Goal: Task Accomplishment & Management: Use online tool/utility

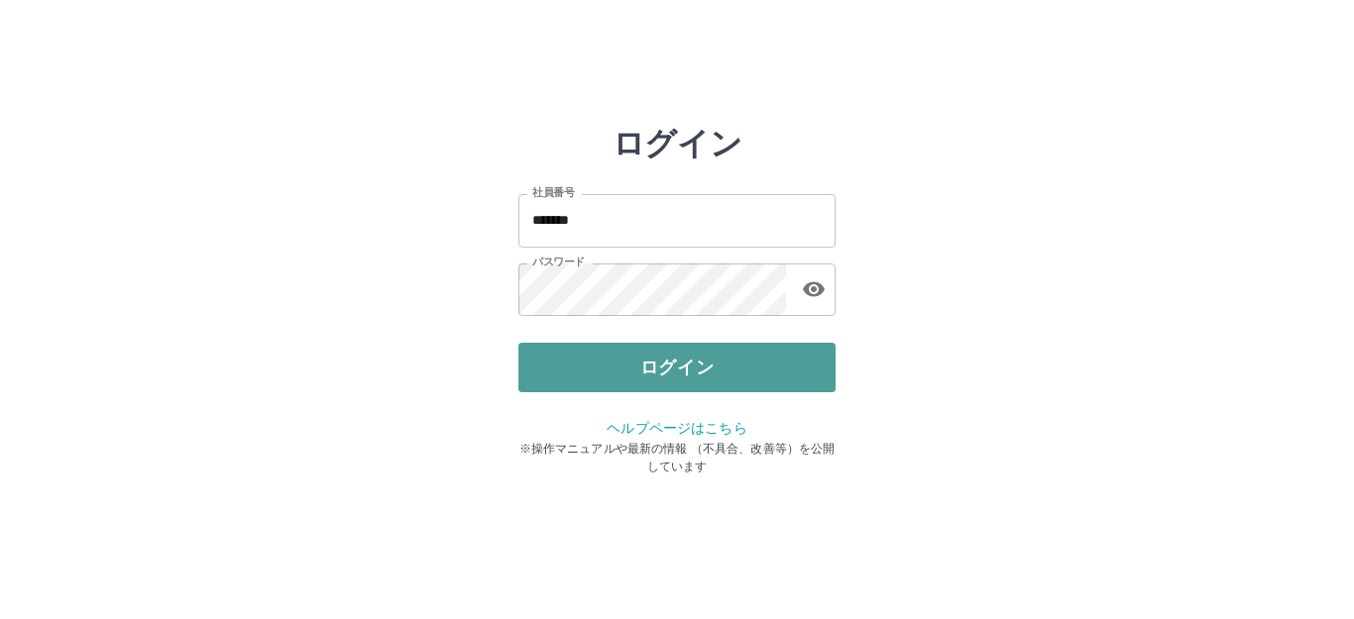
click at [720, 372] on button "ログイン" at bounding box center [676, 368] width 317 height 50
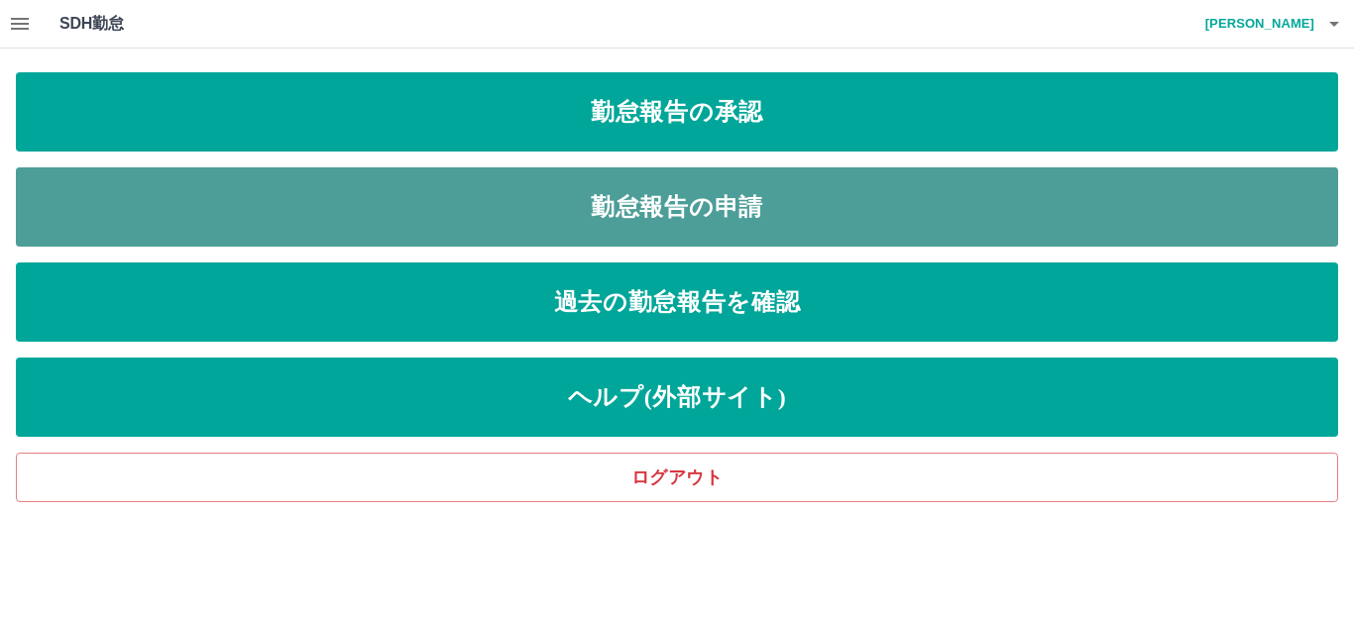
click at [663, 190] on link "勤怠報告の申請" at bounding box center [677, 206] width 1322 height 79
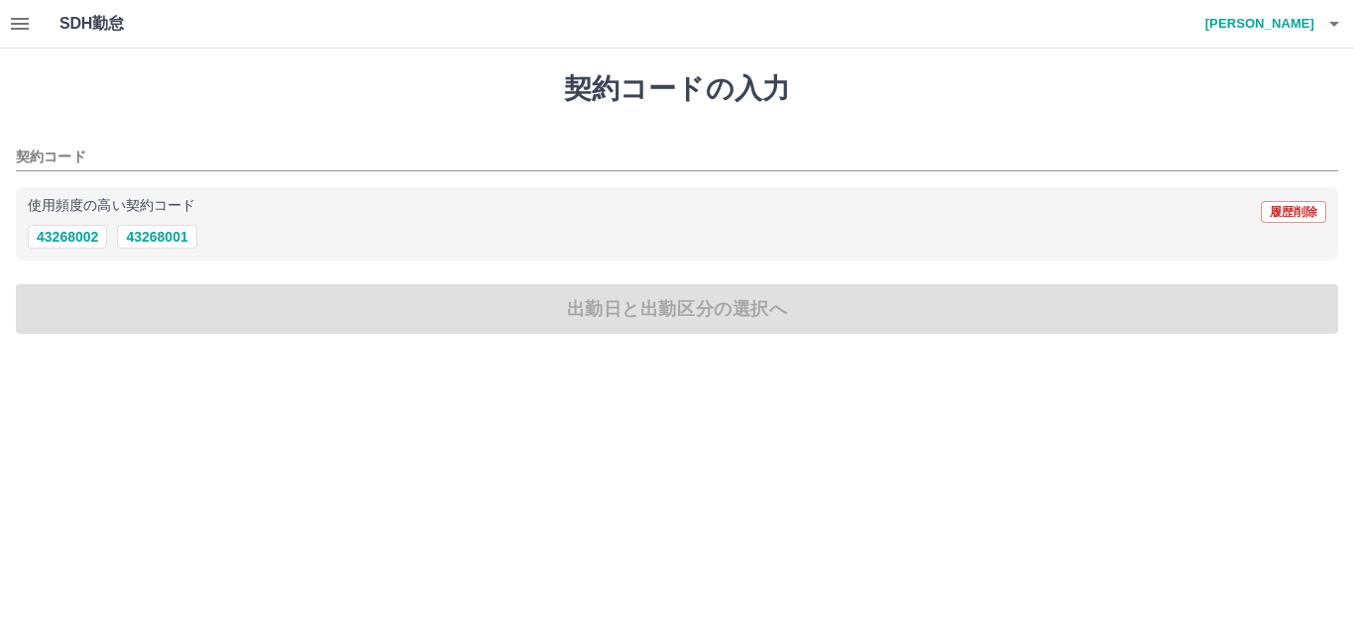
click at [17, 23] on icon "button" at bounding box center [20, 24] width 18 height 12
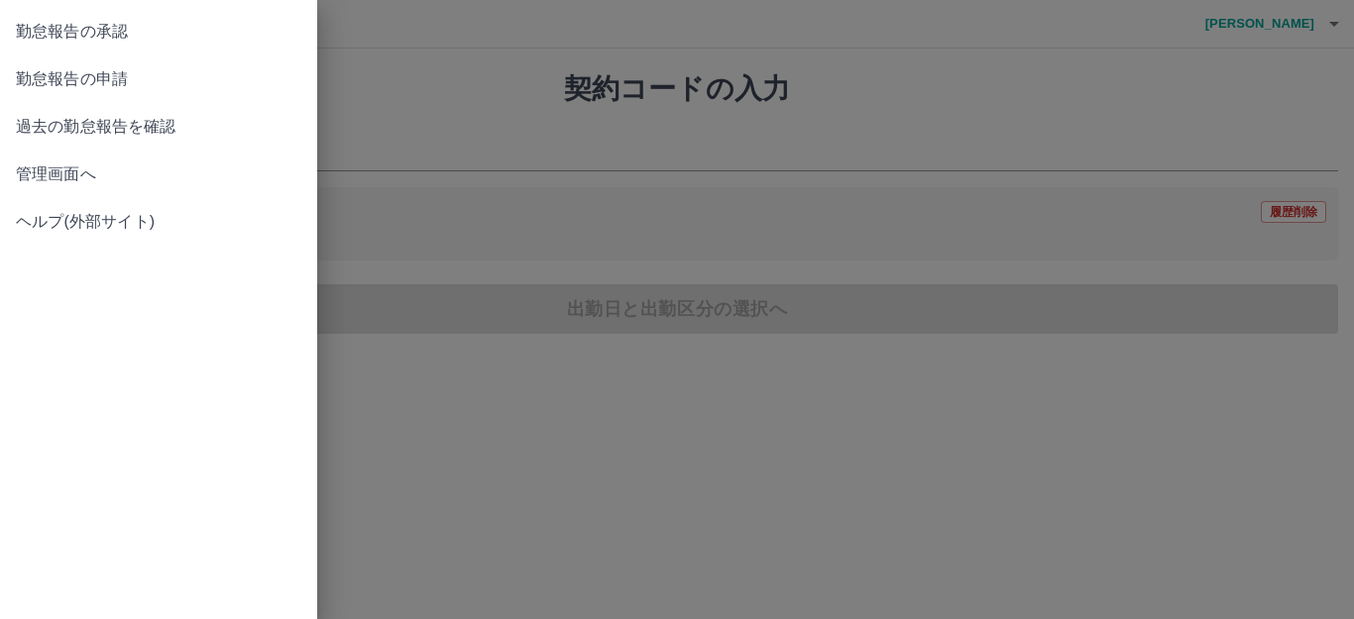
click at [61, 167] on span "管理画面へ" at bounding box center [158, 175] width 285 height 24
